Goal: Communication & Community: Answer question/provide support

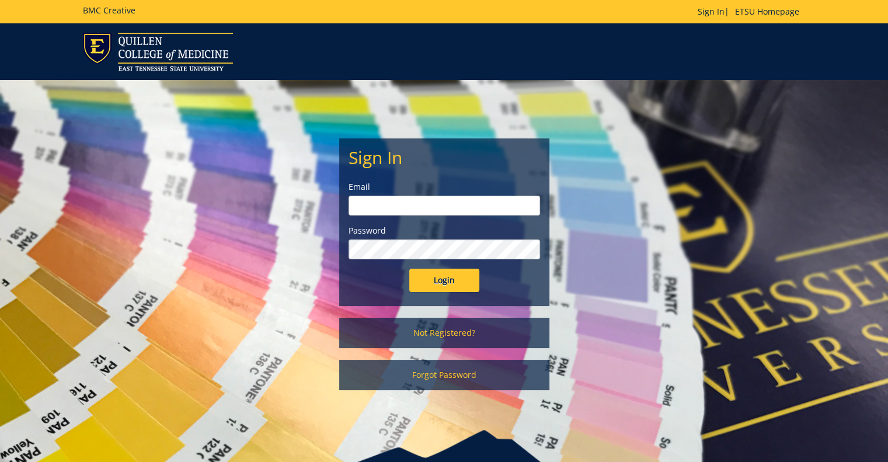
drag, startPoint x: 459, startPoint y: 205, endPoint x: 445, endPoint y: 210, distance: 14.6
click at [459, 205] on input "email" at bounding box center [444, 206] width 191 height 20
type input "[PERSON_NAME][EMAIL_ADDRESS][DOMAIN_NAME]"
click at [409, 269] on input "Login" at bounding box center [444, 280] width 70 height 23
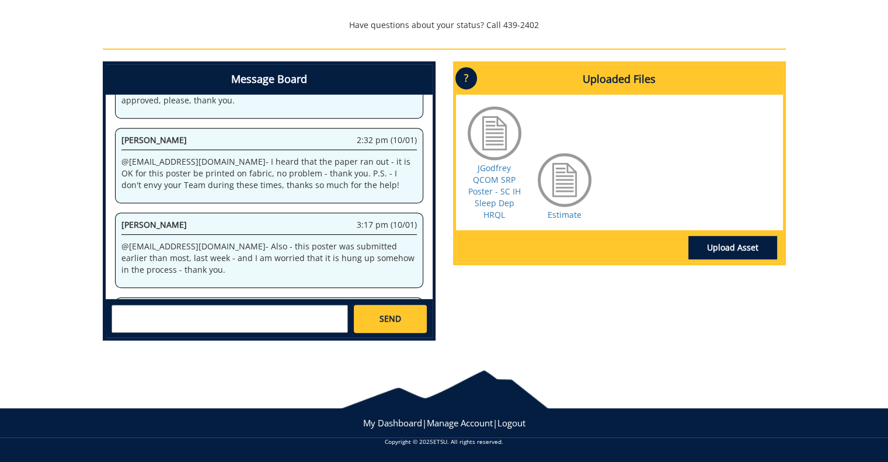
scroll to position [215, 0]
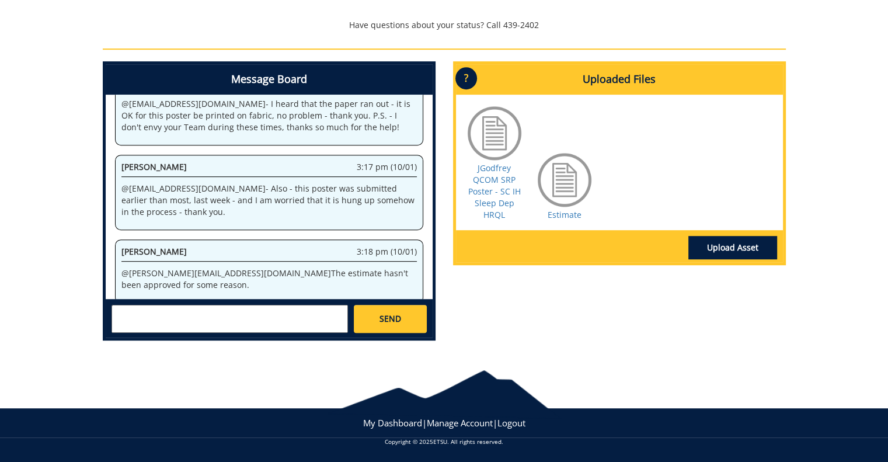
click at [233, 319] on textarea at bounding box center [229, 319] width 236 height 28
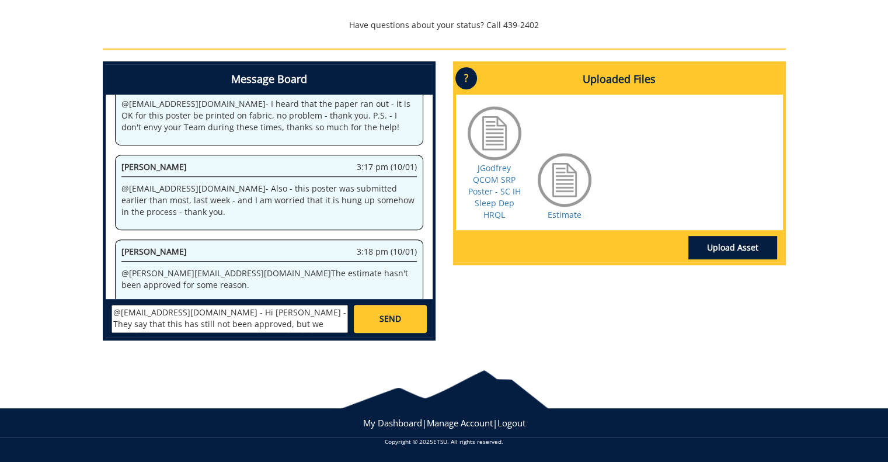
type textarea "@millerna2@etsu.edu - Hi Nikkie - They say that this has still not been approve…"
click at [392, 313] on span "SEND" at bounding box center [390, 319] width 22 height 12
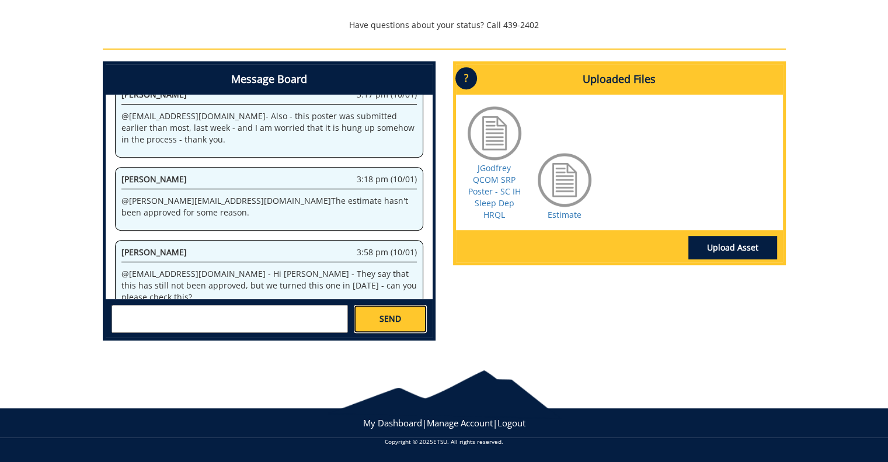
scroll to position [769, 0]
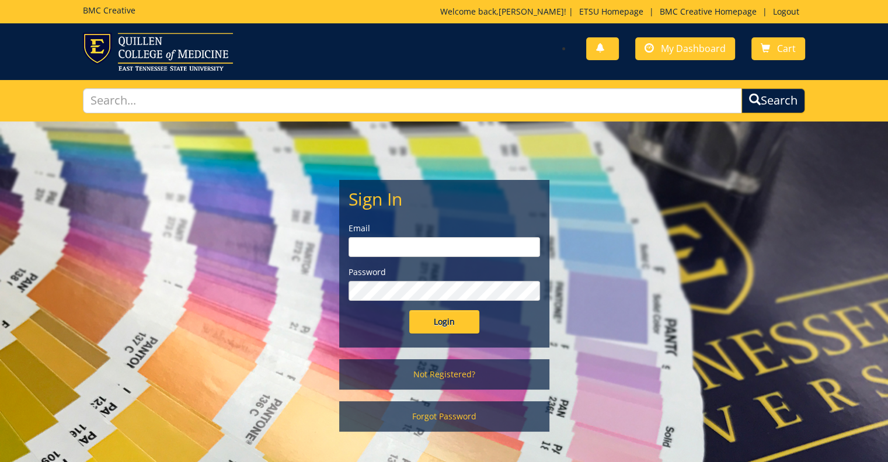
click at [473, 253] on input "email" at bounding box center [444, 247] width 191 height 20
type input "[PERSON_NAME][EMAIL_ADDRESS][DOMAIN_NAME]"
click at [409, 310] on input "Login" at bounding box center [444, 321] width 70 height 23
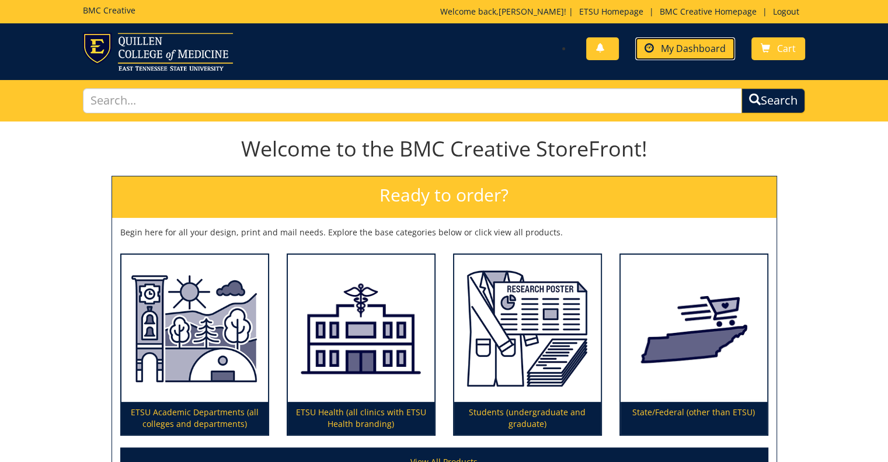
click at [647, 58] on link "My Dashboard" at bounding box center [685, 48] width 100 height 23
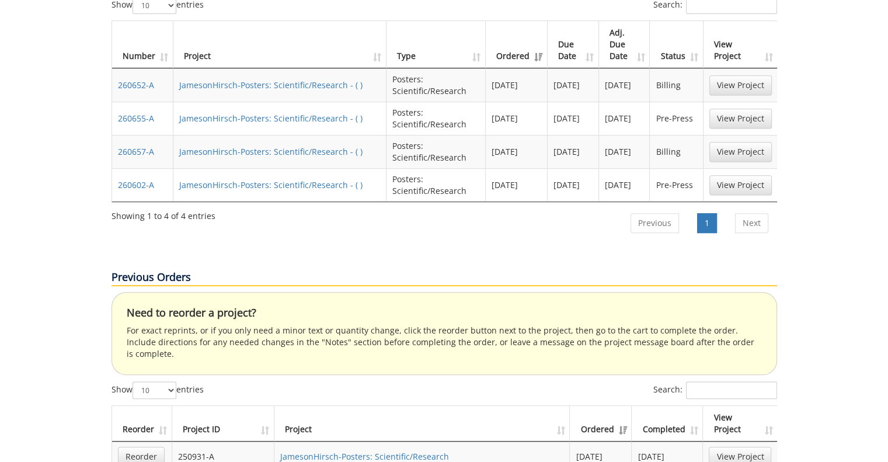
scroll to position [467, 0]
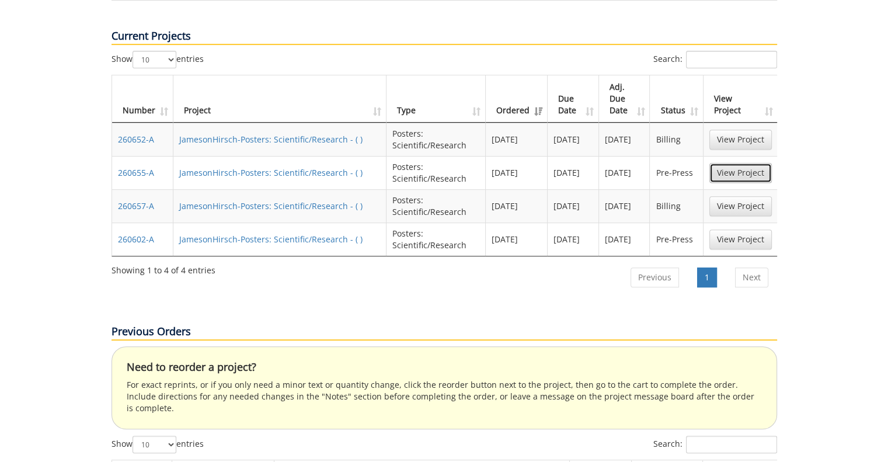
click at [751, 163] on link "View Project" at bounding box center [740, 173] width 62 height 20
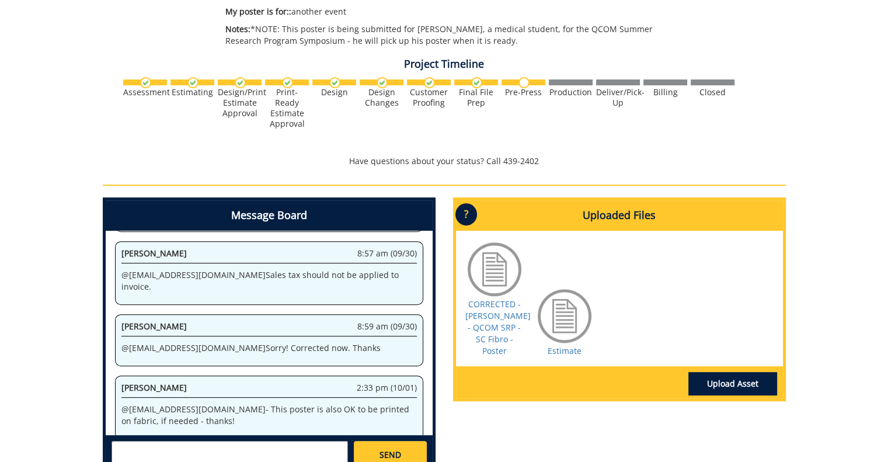
scroll to position [409, 0]
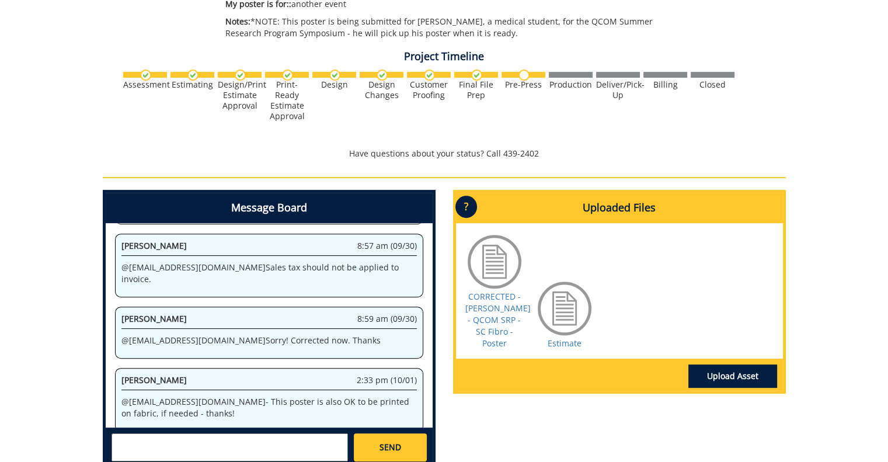
click at [489, 254] on div at bounding box center [494, 261] width 58 height 58
click at [492, 304] on link "CORRECTED - [PERSON_NAME] - QCOM SRP - SC Fibro - Poster" at bounding box center [497, 320] width 65 height 58
